Goal: Register for event/course

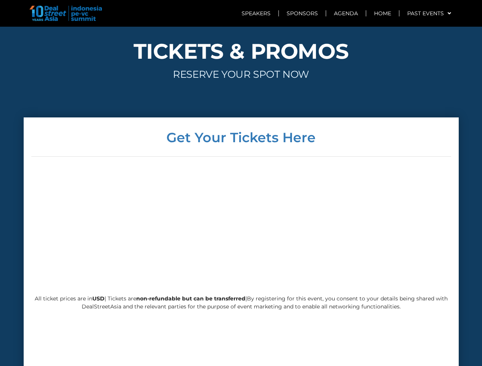
scroll to position [1839, 0]
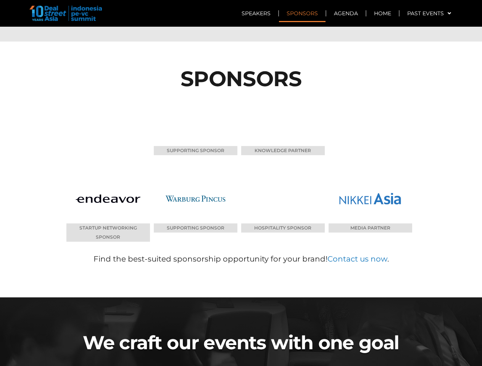
scroll to position [3667, 0]
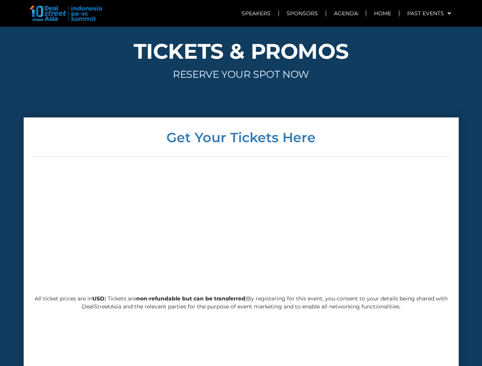
scroll to position [1839, 0]
